Goal: Information Seeking & Learning: Check status

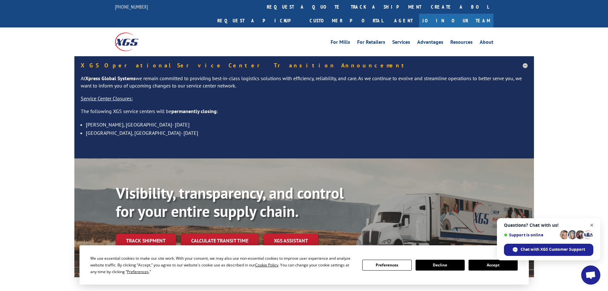
click at [592, 226] on span "Open chat" at bounding box center [592, 225] width 8 height 8
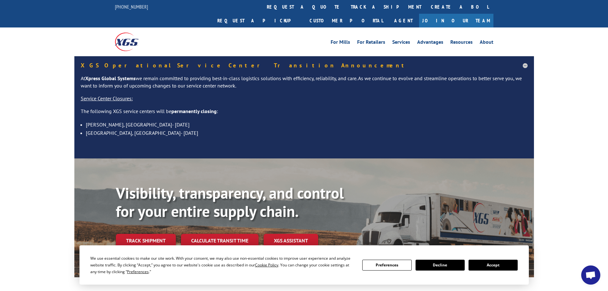
drag, startPoint x: 497, startPoint y: 267, endPoint x: 503, endPoint y: 275, distance: 9.5
click at [497, 267] on button "Accept" at bounding box center [493, 265] width 49 height 11
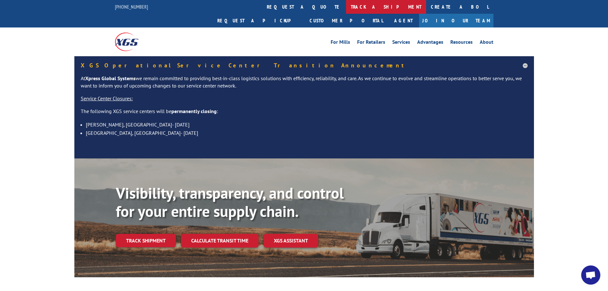
click at [346, 7] on link "track a shipment" at bounding box center [386, 7] width 80 height 14
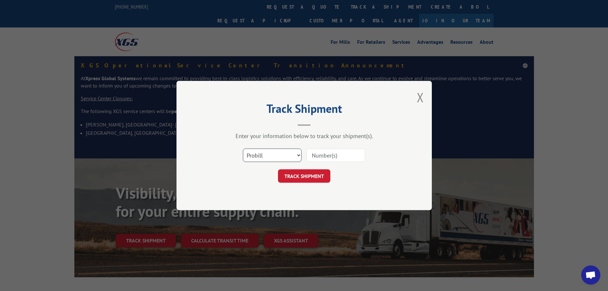
click at [299, 155] on select "Select category... Probill BOL PO" at bounding box center [272, 154] width 59 height 13
select select "bol"
click at [243, 148] on select "Select category... Probill BOL PO" at bounding box center [272, 154] width 59 height 13
click at [322, 160] on input at bounding box center [335, 154] width 59 height 13
paste input "5120822"
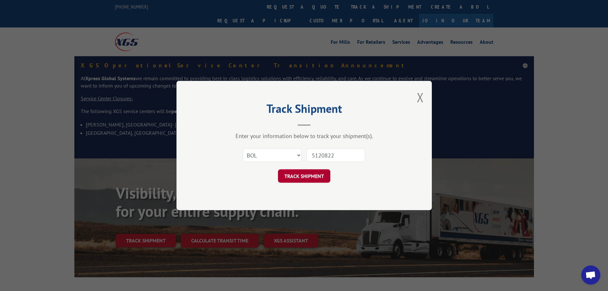
type input "5120822"
click at [294, 178] on button "TRACK SHIPMENT" at bounding box center [304, 175] width 52 height 13
